Goal: Find specific page/section: Find specific page/section

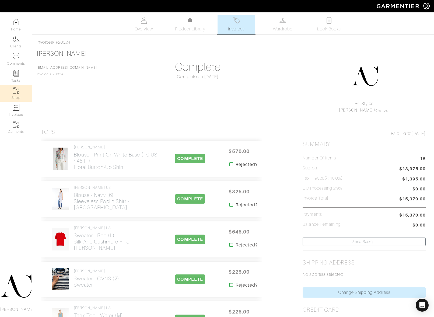
click at [14, 101] on link "Shop" at bounding box center [16, 93] width 32 height 17
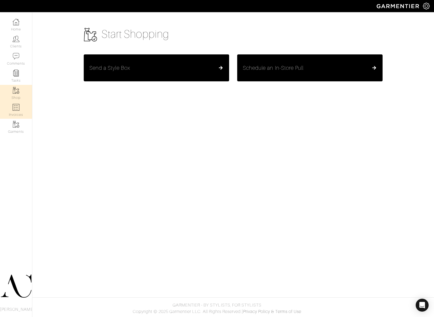
click at [16, 107] on img at bounding box center [16, 107] width 7 height 7
select select
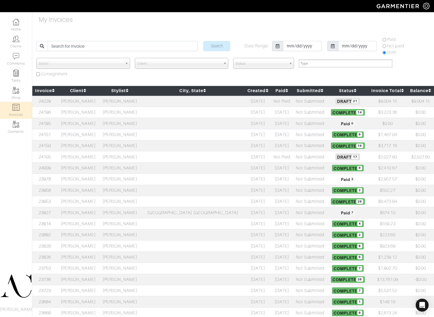
click at [99, 102] on td "[PERSON_NAME]" at bounding box center [78, 101] width 42 height 11
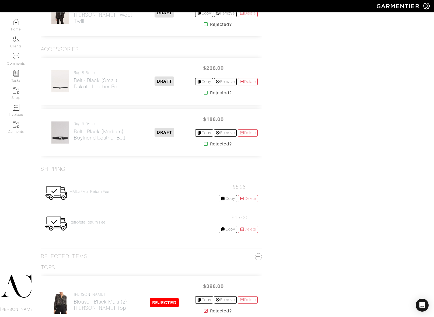
scroll to position [1073, 0]
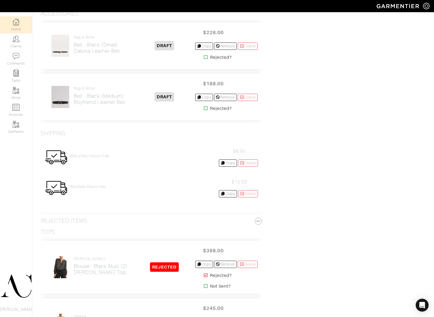
click at [22, 24] on link "Home" at bounding box center [16, 24] width 32 height 17
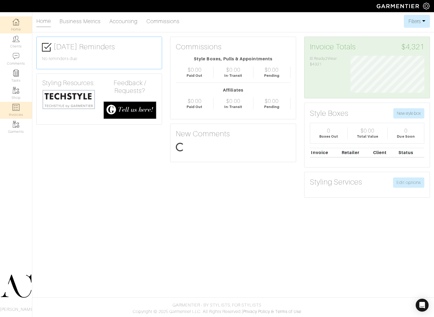
scroll to position [37, 82]
click at [16, 108] on img at bounding box center [16, 107] width 7 height 7
select select
